Goal: Information Seeking & Learning: Learn about a topic

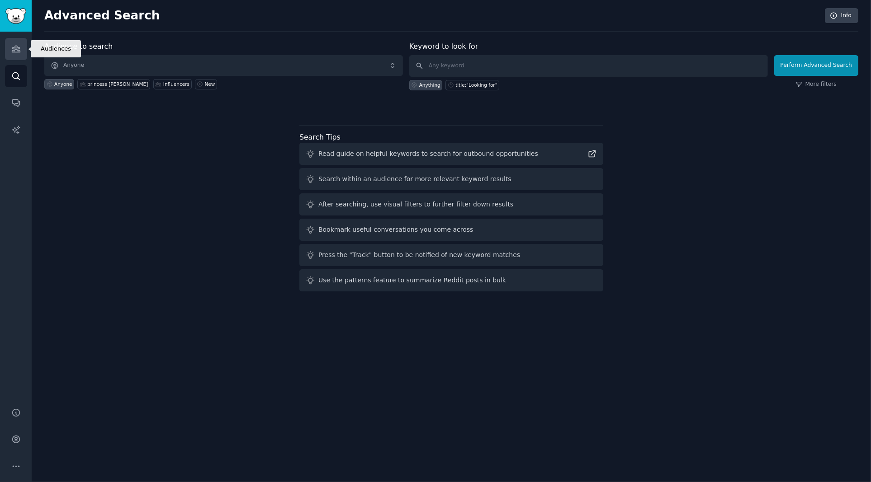
click at [16, 48] on icon "Sidebar" at bounding box center [16, 49] width 8 height 6
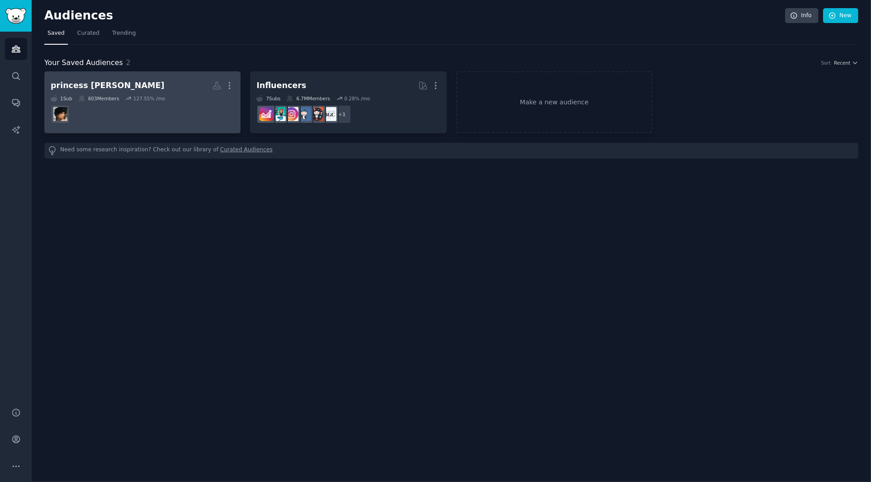
click at [137, 85] on h2 "princess [PERSON_NAME]" at bounding box center [143, 86] width 184 height 16
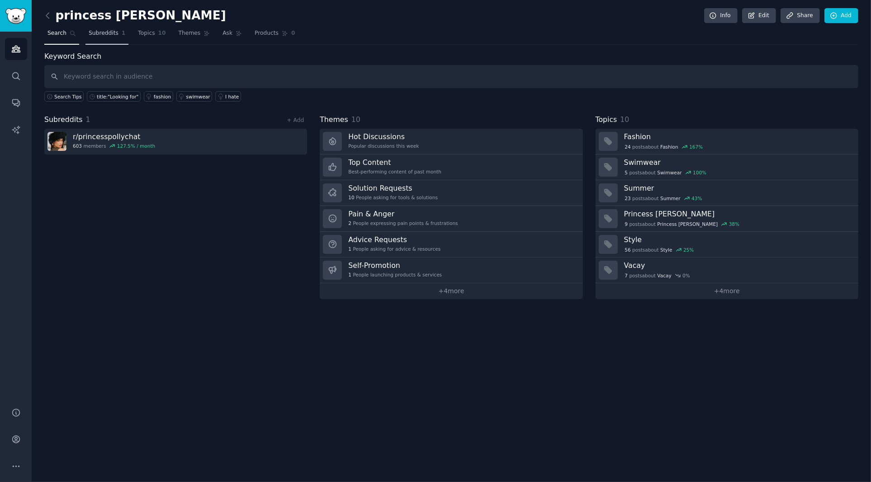
click at [112, 37] on link "Subreddits 1" at bounding box center [106, 35] width 43 height 19
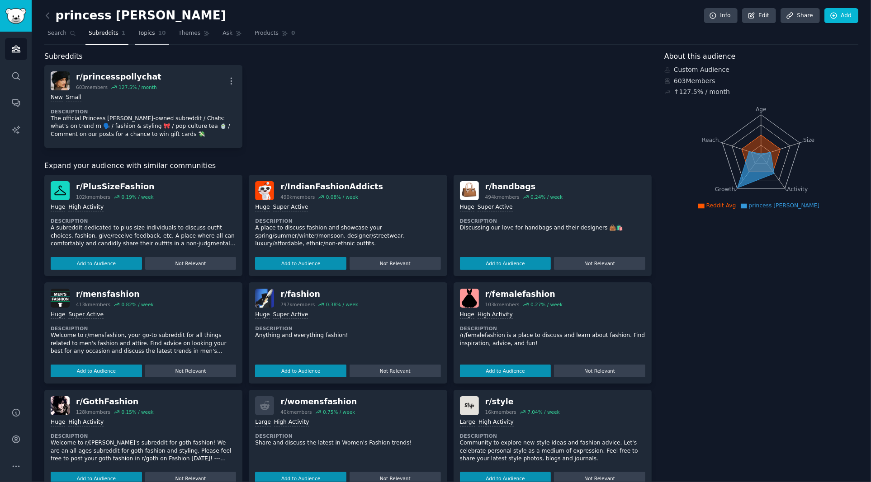
click at [147, 32] on span "Topics" at bounding box center [146, 33] width 17 height 8
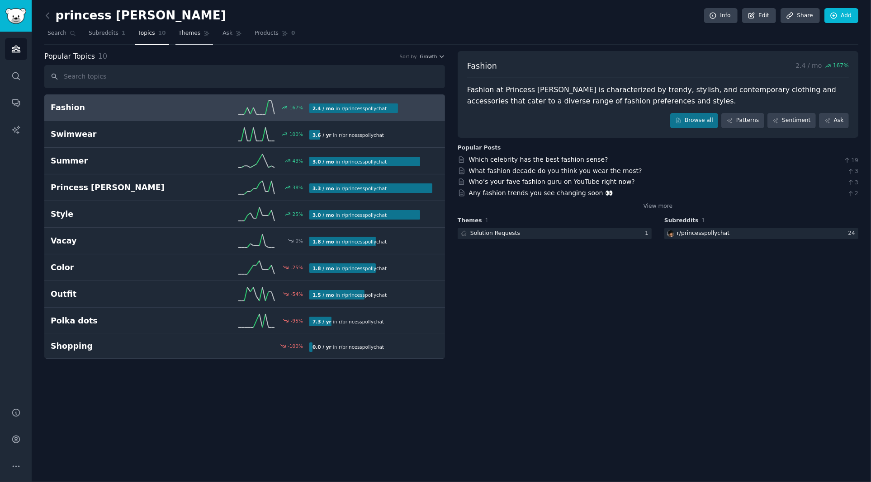
click at [189, 34] on span "Themes" at bounding box center [190, 33] width 22 height 8
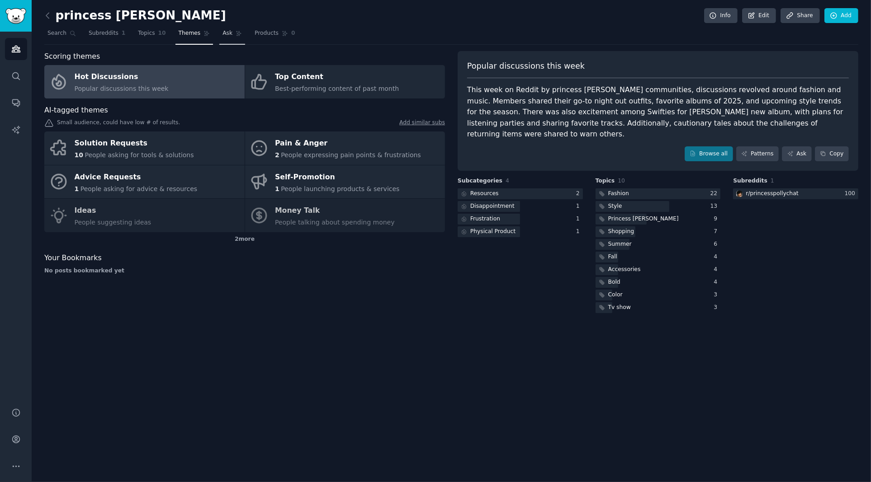
click at [236, 33] on icon at bounding box center [238, 33] width 5 height 5
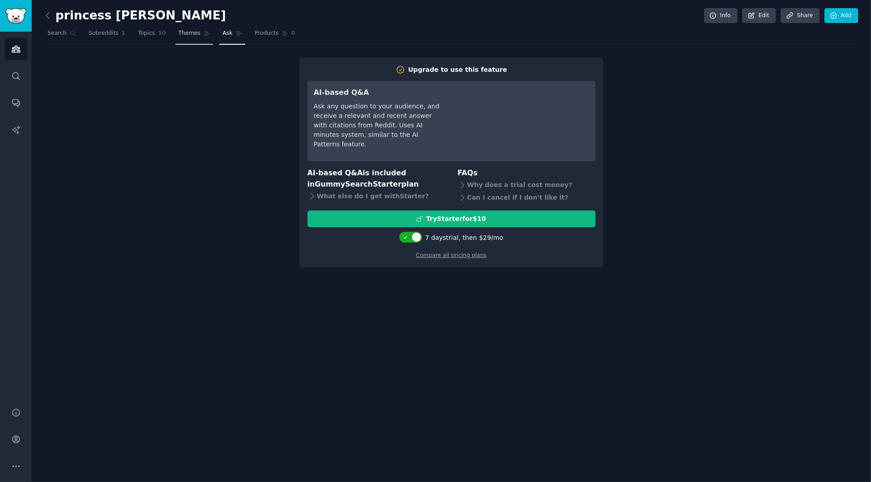
click at [194, 31] on span "Themes" at bounding box center [190, 33] width 22 height 8
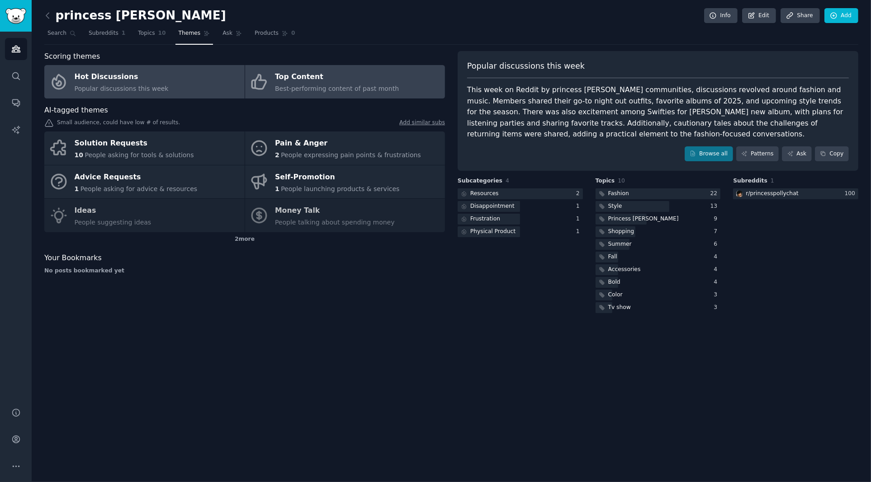
click at [357, 82] on div "Top Content" at bounding box center [337, 77] width 124 height 14
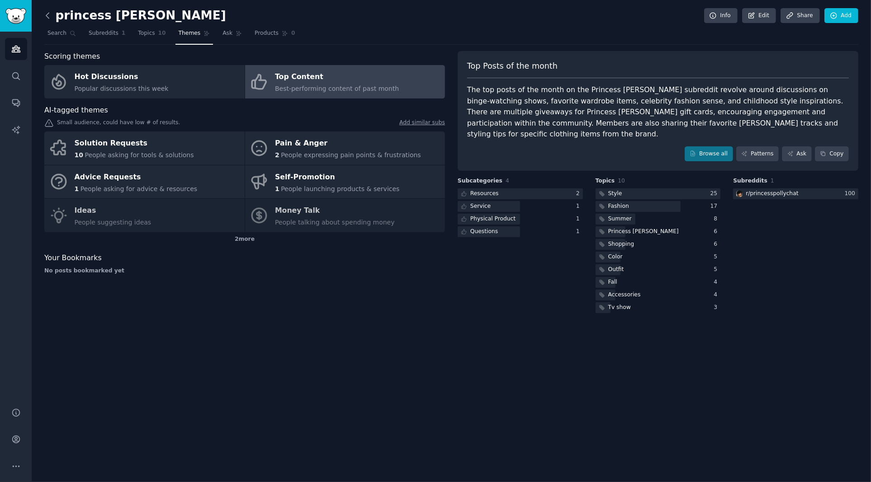
click at [49, 13] on icon at bounding box center [47, 15] width 9 height 9
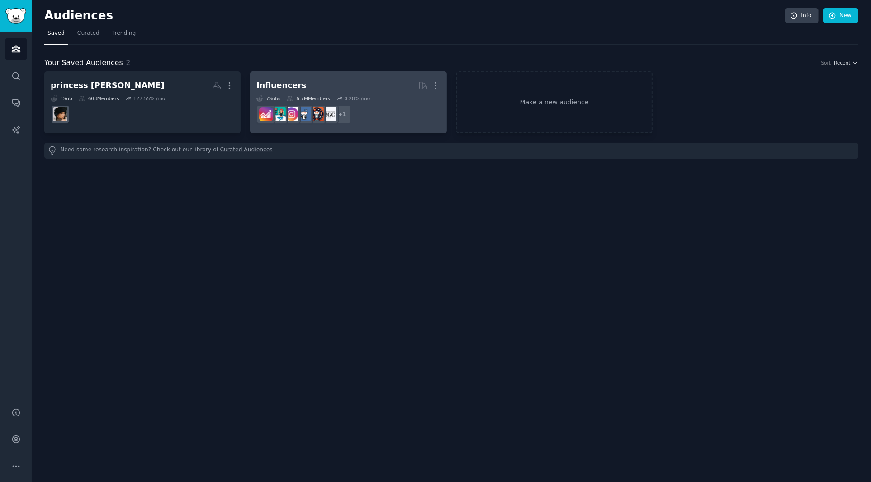
click at [308, 83] on h2 "Influencers More" at bounding box center [348, 86] width 184 height 16
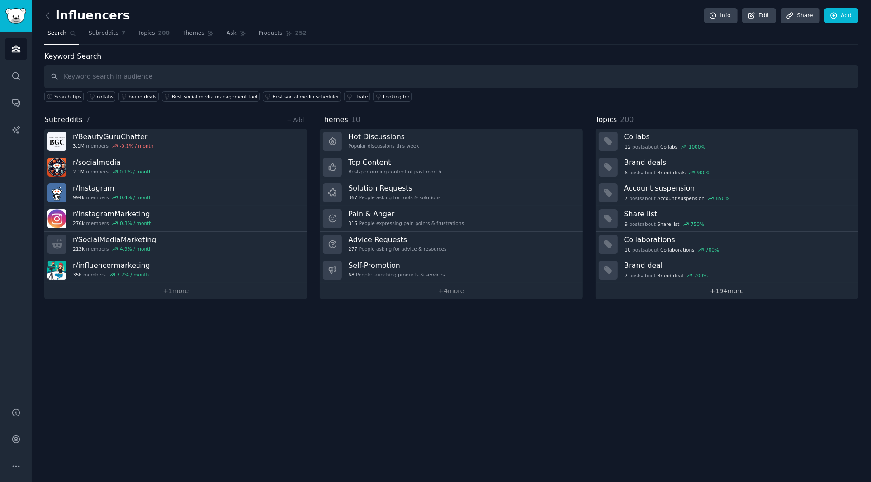
click at [758, 289] on link "+ 194 more" at bounding box center [727, 292] width 263 height 16
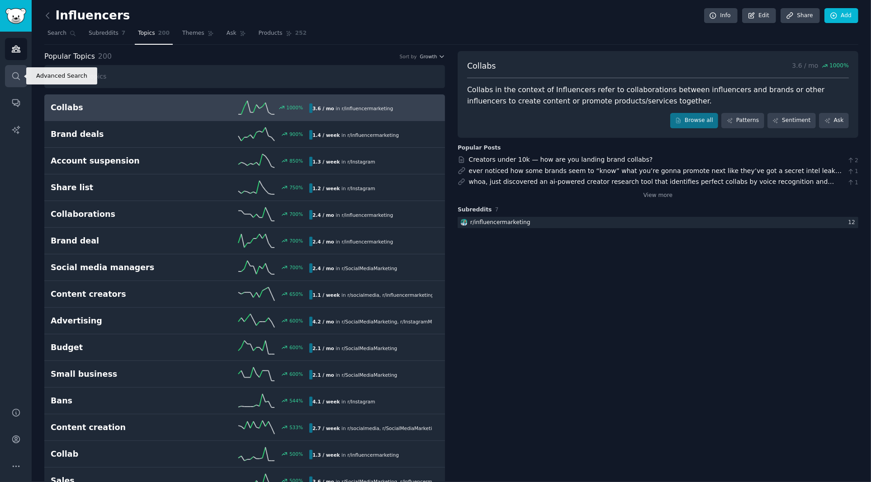
click at [16, 76] on icon "Sidebar" at bounding box center [15, 75] width 9 height 9
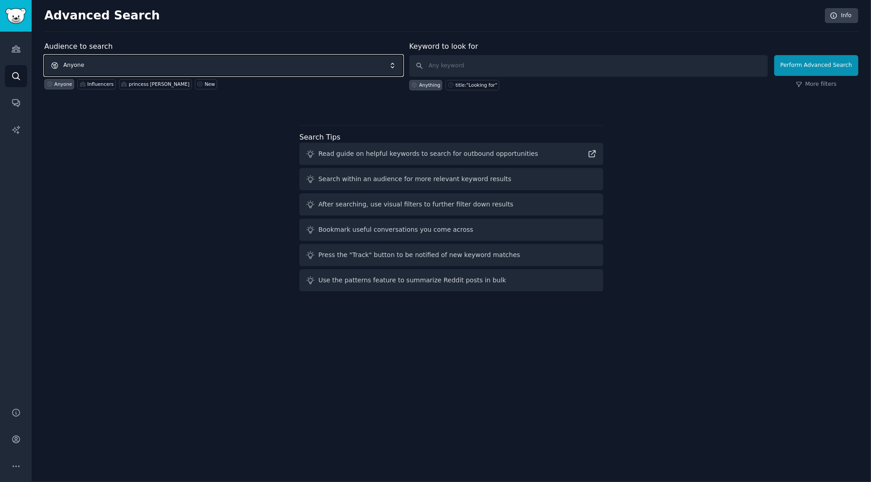
click at [196, 58] on span "Anyone" at bounding box center [223, 65] width 359 height 21
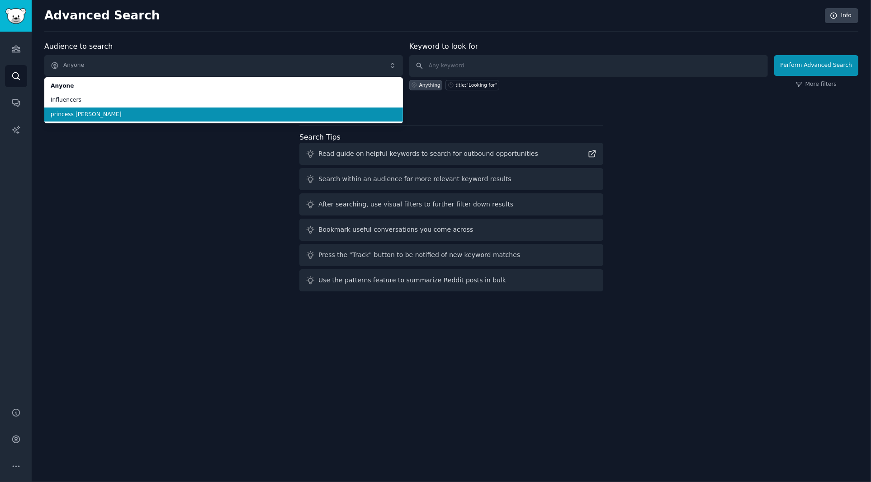
click at [89, 114] on span "princess [PERSON_NAME]" at bounding box center [224, 115] width 346 height 8
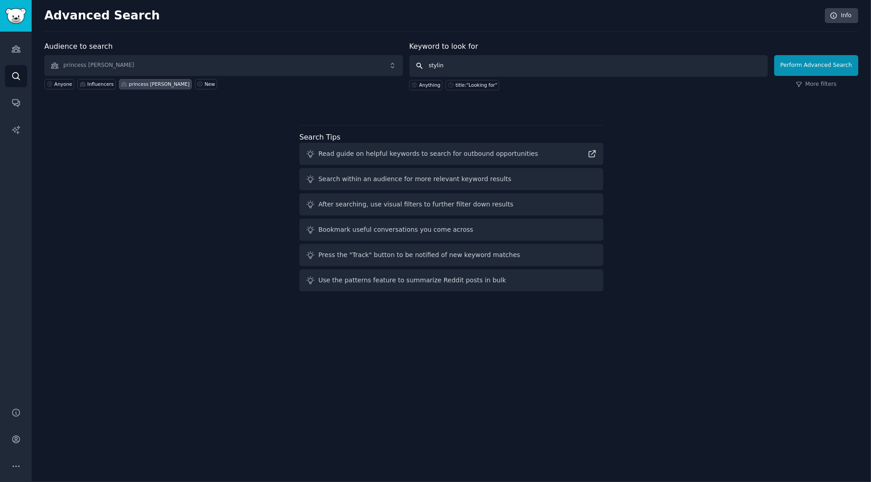
type input "styling"
click button "Perform Advanced Search" at bounding box center [816, 65] width 84 height 21
click at [506, 67] on input "text" at bounding box center [588, 66] width 359 height 22
click at [165, 69] on span "Anyone" at bounding box center [223, 65] width 359 height 21
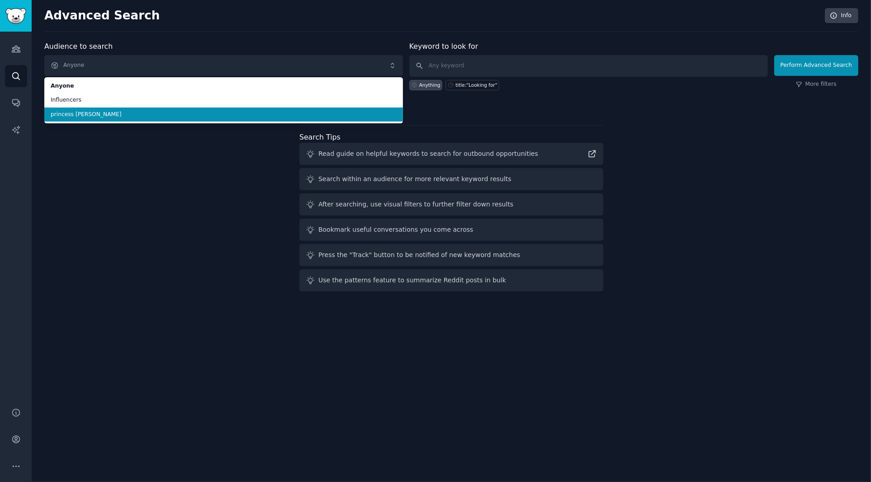
click at [119, 112] on span "princess [PERSON_NAME]" at bounding box center [224, 115] width 346 height 8
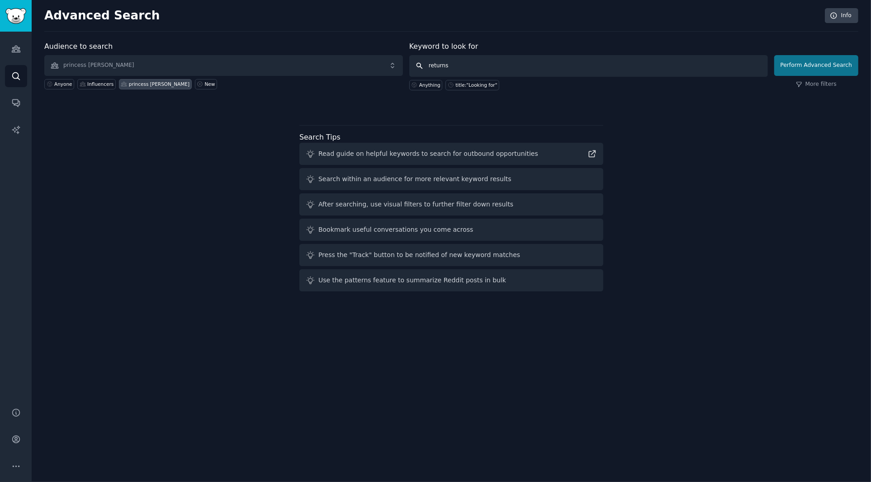
type input "returns"
click at [810, 64] on button "Perform Advanced Search" at bounding box center [816, 65] width 84 height 21
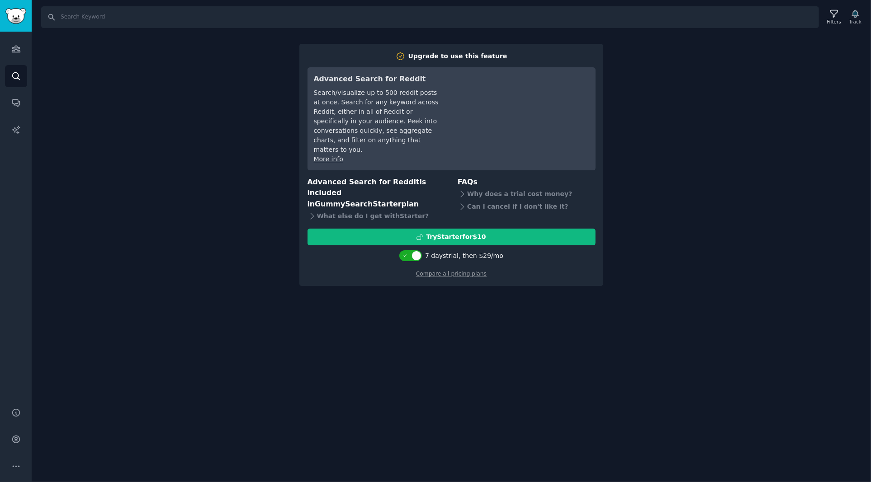
click at [735, 169] on div "Search Filters Track Upgrade to use this feature Advanced Search for Reddit Sea…" at bounding box center [451, 241] width 839 height 482
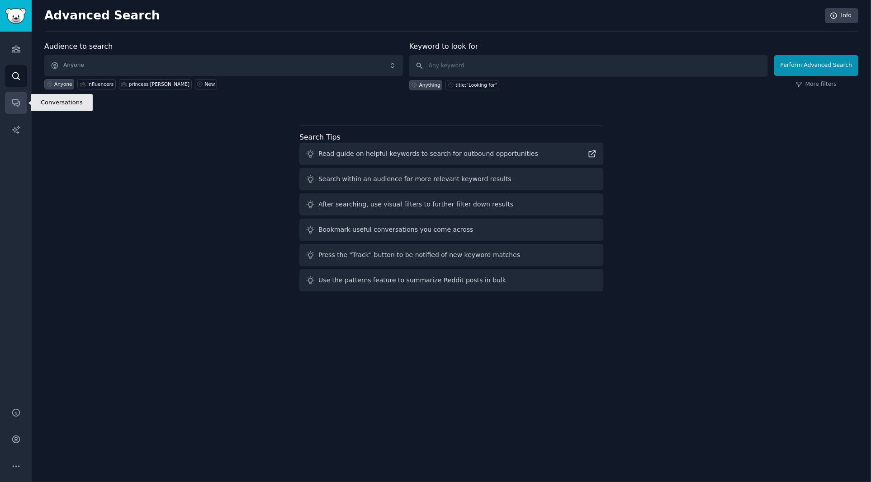
click at [20, 104] on icon "Sidebar" at bounding box center [15, 102] width 9 height 9
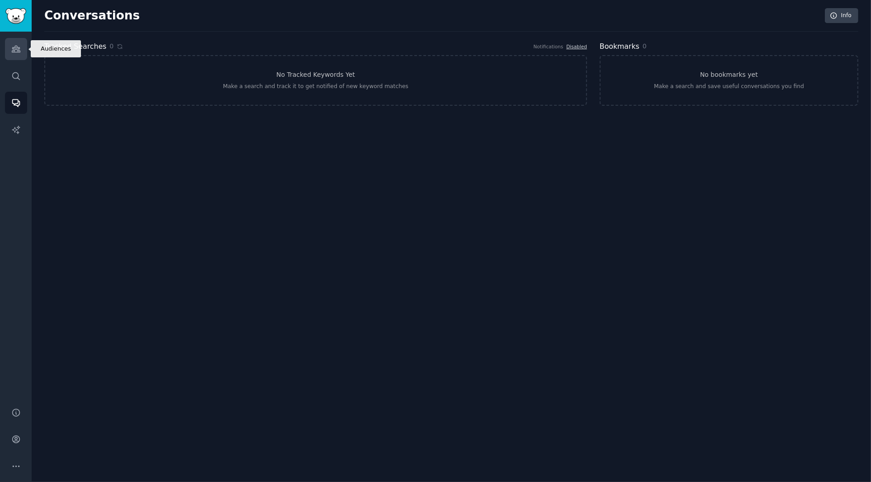
click at [20, 49] on link "Audiences" at bounding box center [16, 49] width 22 height 22
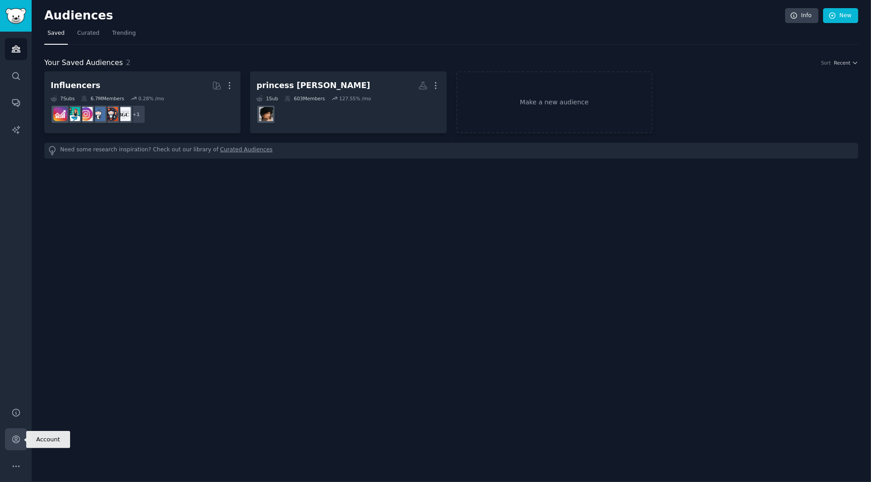
click at [14, 440] on icon "Sidebar" at bounding box center [15, 439] width 9 height 9
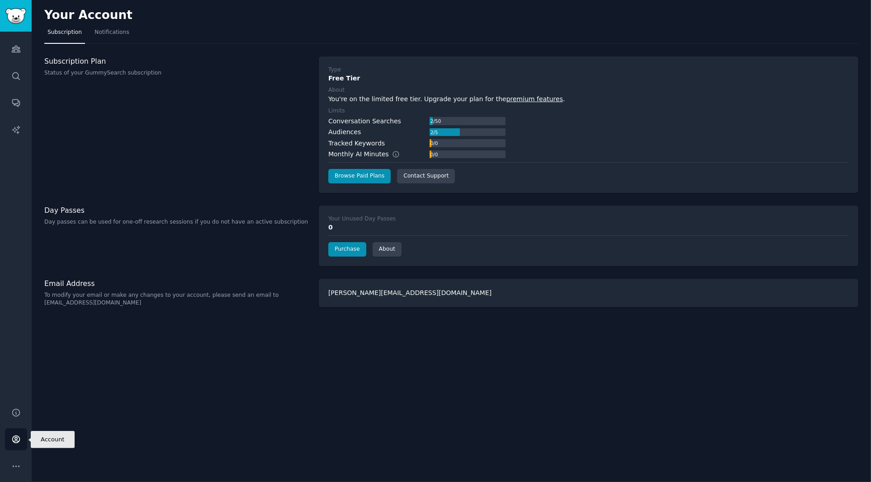
click at [14, 440] on icon "Sidebar" at bounding box center [15, 439] width 7 height 7
click at [18, 414] on icon "Sidebar" at bounding box center [15, 412] width 9 height 9
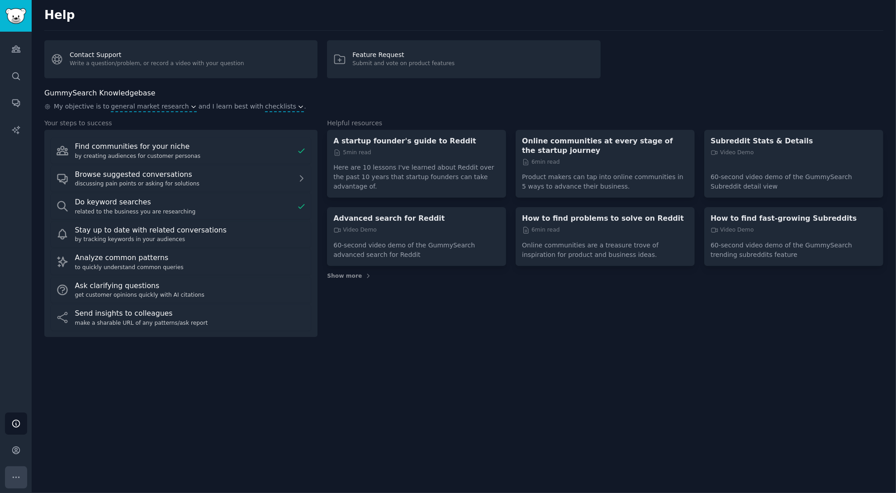
click at [8, 482] on button "More" at bounding box center [16, 477] width 22 height 22
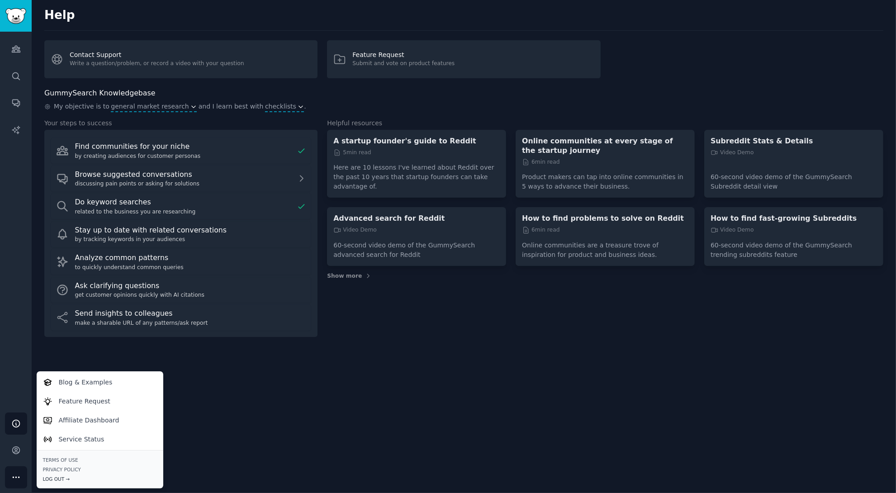
click at [68, 478] on div "Log Out →" at bounding box center [100, 479] width 114 height 6
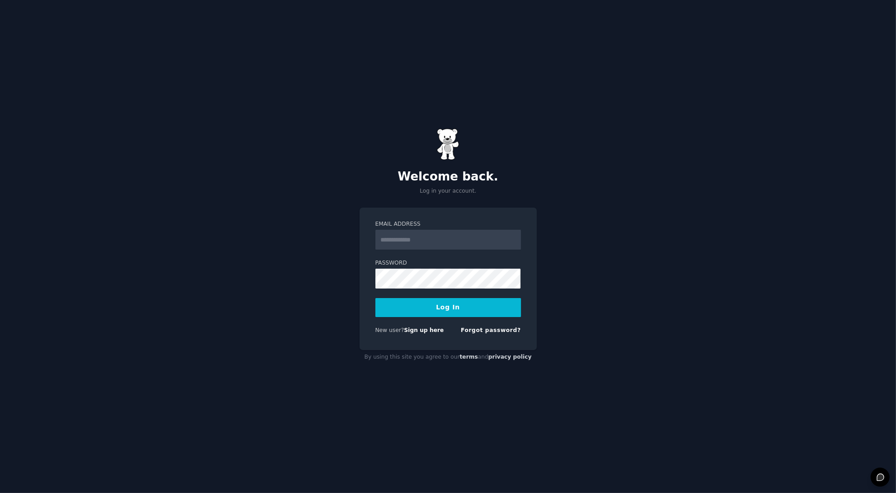
type input "**********"
